Goal: Information Seeking & Learning: Find specific fact

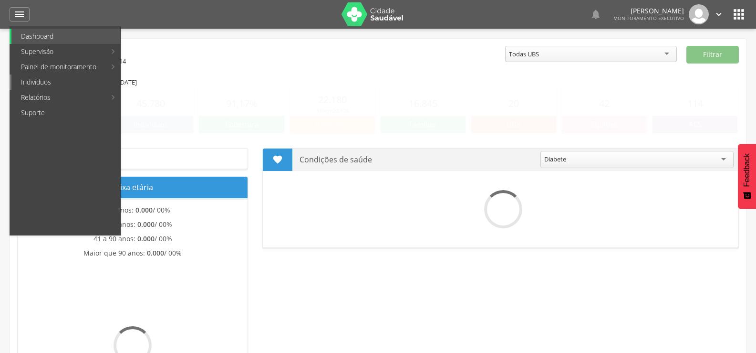
click at [47, 77] on link "Indivíduos" at bounding box center [65, 81] width 109 height 15
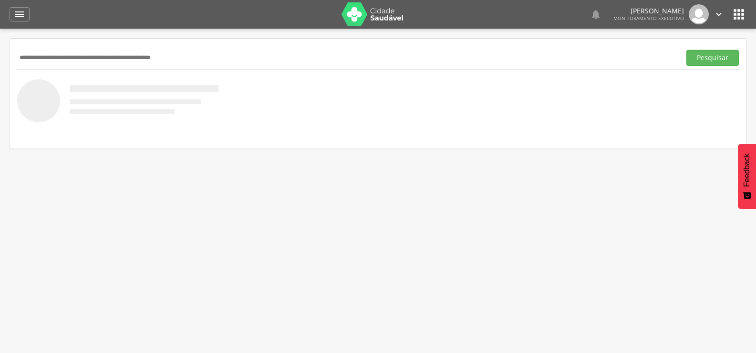
paste input "**********"
type input "**********"
click at [687, 50] on button "Pesquisar" at bounding box center [713, 58] width 52 height 16
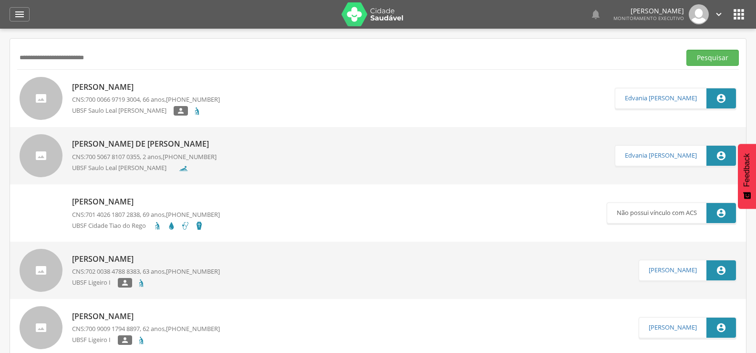
click at [100, 79] on div "[PERSON_NAME] CNS: 700 0066 9719 3004 , 66 anos, [PHONE_NUMBER] UBSF Saulo Leal…" at bounding box center [146, 99] width 148 height 40
type input "**********"
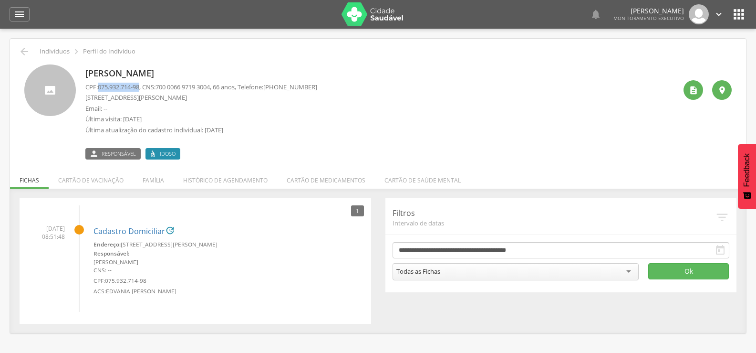
drag, startPoint x: 100, startPoint y: 84, endPoint x: 143, endPoint y: 87, distance: 43.0
click at [139, 87] on span "075.932.714-98" at bounding box center [119, 87] width 42 height 9
copy span "075.932.714-98"
click at [101, 180] on li "Cartão de vacinação" at bounding box center [91, 178] width 84 height 22
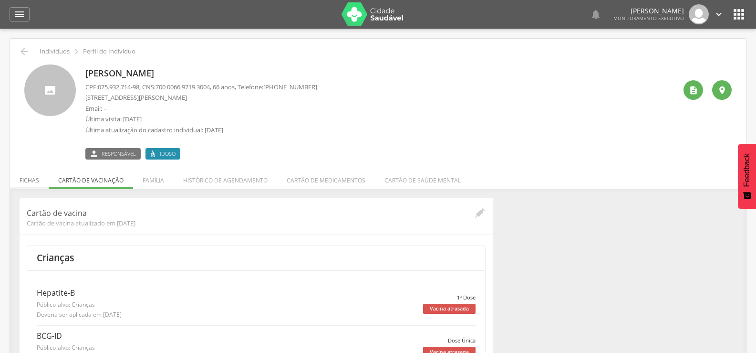
click at [44, 180] on li "Fichas" at bounding box center [29, 178] width 39 height 22
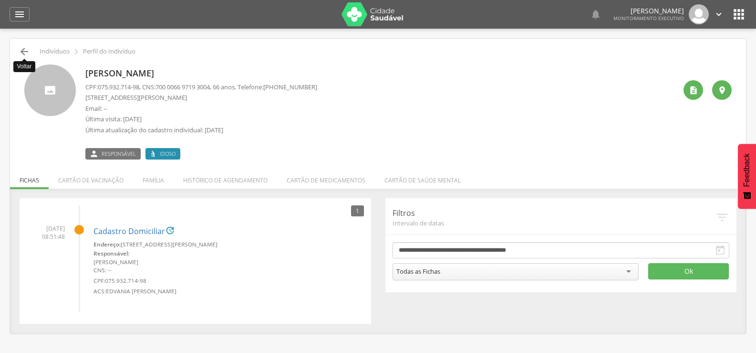
click at [26, 57] on icon "" at bounding box center [24, 51] width 11 height 11
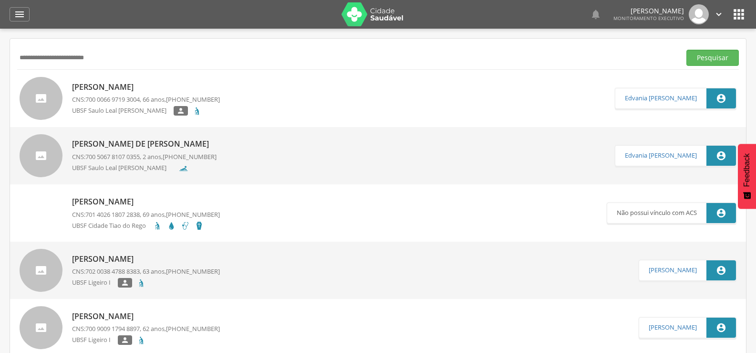
click at [734, 13] on icon "" at bounding box center [739, 14] width 15 height 15
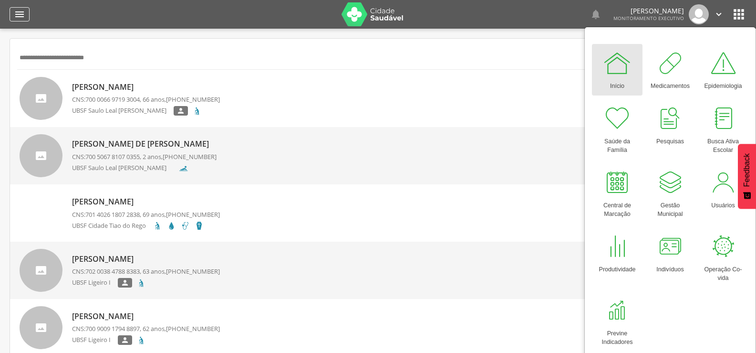
click at [25, 21] on div "" at bounding box center [20, 14] width 20 height 14
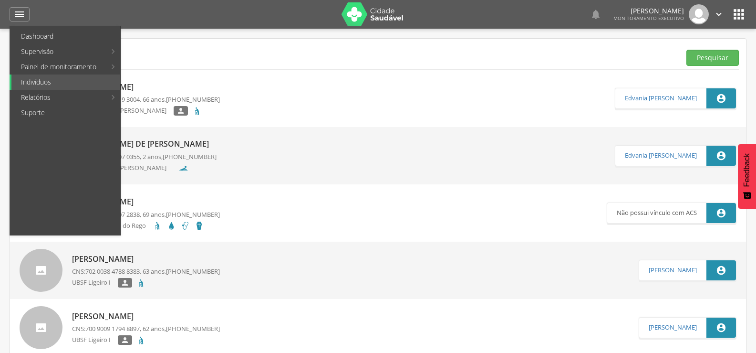
click at [719, 9] on link "" at bounding box center [719, 14] width 10 height 20
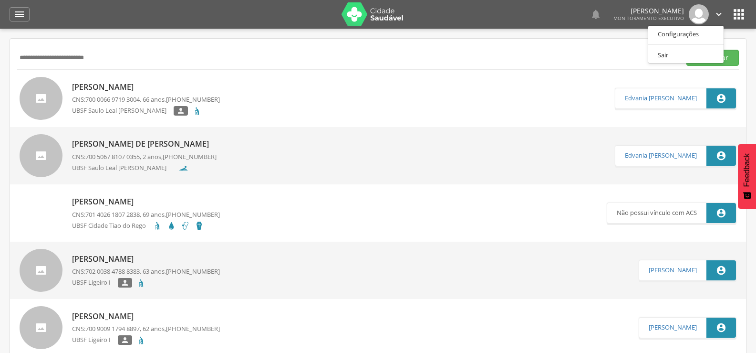
click at [682, 45] on ul "Configurações Sair" at bounding box center [686, 44] width 76 height 38
click at [722, 10] on icon "" at bounding box center [719, 14] width 10 height 10
click at [685, 55] on link "Sair" at bounding box center [686, 55] width 75 height 12
